Goal: Find specific fact: Find specific fact

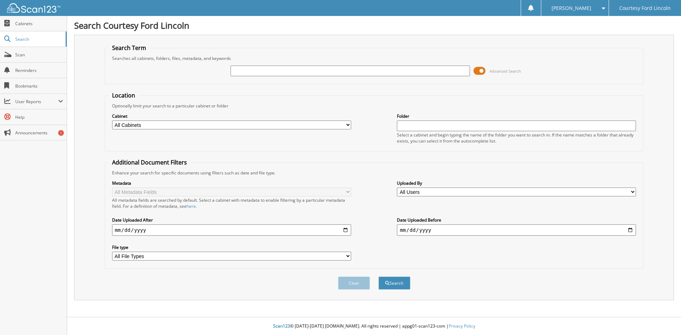
click at [273, 62] on div "Advanced Search" at bounding box center [373, 70] width 531 height 19
click at [313, 75] on input "text" at bounding box center [349, 71] width 239 height 11
type input "237008"
click at [378, 277] on button "Search" at bounding box center [394, 283] width 32 height 13
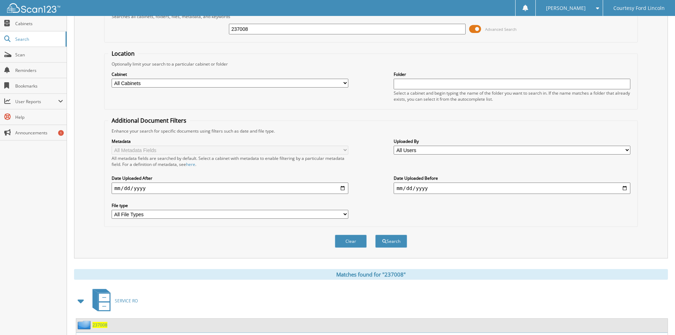
scroll to position [89, 0]
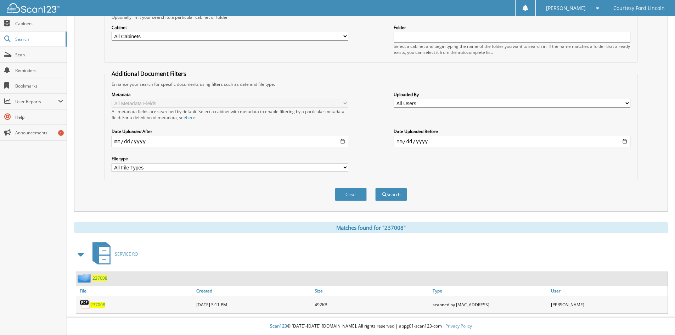
click at [95, 305] on span "237008" at bounding box center [97, 305] width 15 height 6
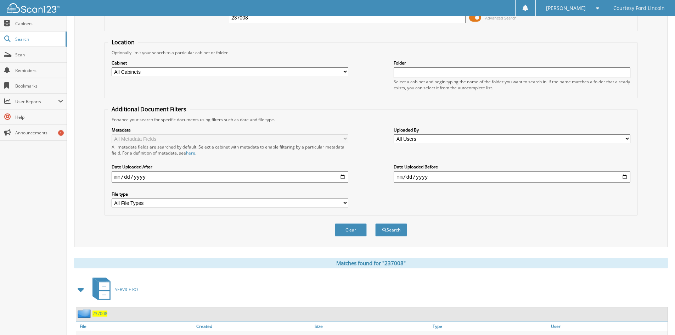
scroll to position [0, 0]
